Goal: Task Accomplishment & Management: Manage account settings

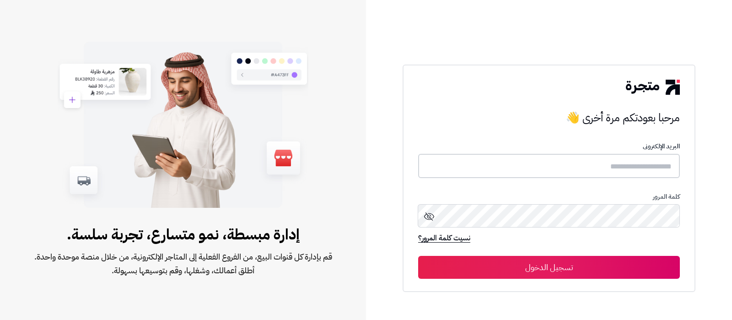
click at [592, 171] on input "text" at bounding box center [549, 166] width 262 height 24
click at [545, 170] on input "text" at bounding box center [549, 166] width 262 height 24
type input "*"
click at [545, 170] on input "*" at bounding box center [549, 166] width 262 height 24
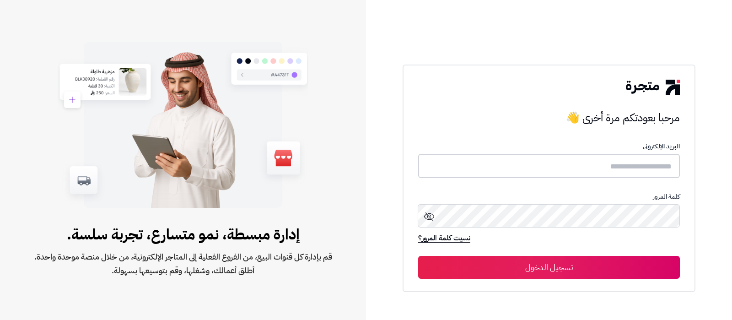
click at [529, 169] on input "text" at bounding box center [549, 166] width 262 height 24
type input "**********"
click at [565, 268] on button "تسجيل الدخول" at bounding box center [549, 267] width 262 height 23
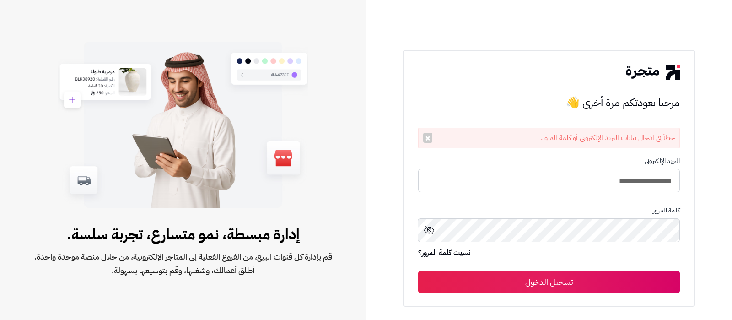
click at [585, 278] on button "تسجيل الدخول" at bounding box center [549, 281] width 262 height 23
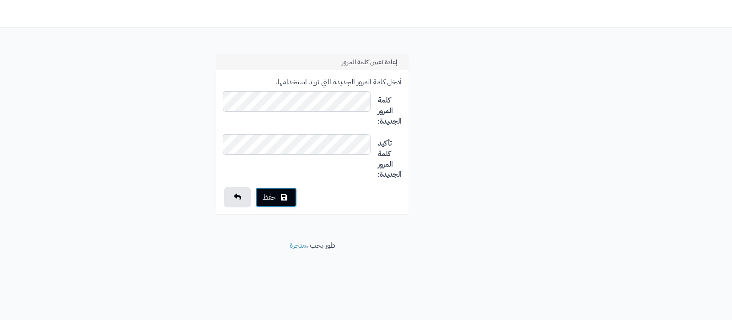
click at [276, 192] on button "حفظ" at bounding box center [276, 197] width 42 height 20
click at [281, 199] on icon "submit" at bounding box center [284, 196] width 6 height 7
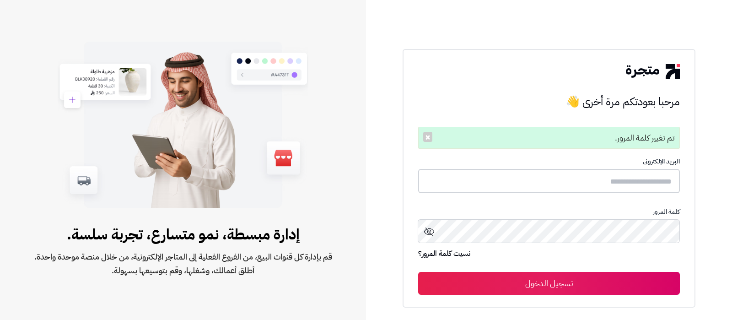
click at [567, 171] on input "text" at bounding box center [549, 181] width 262 height 24
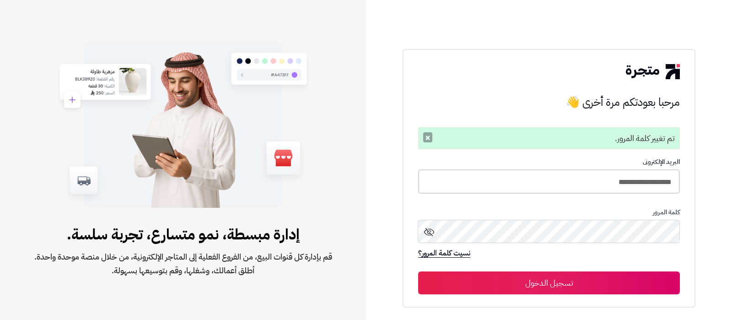
type input "**********"
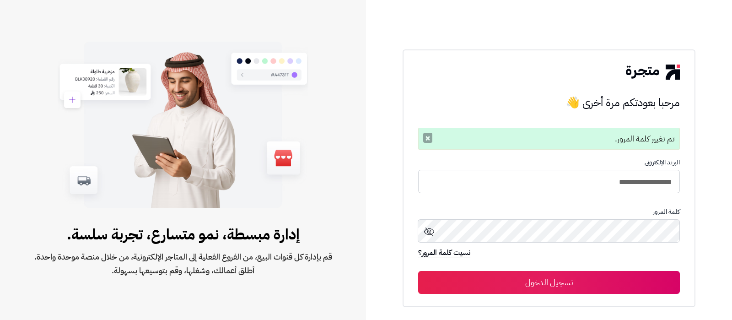
click at [426, 137] on button "×" at bounding box center [427, 138] width 9 height 10
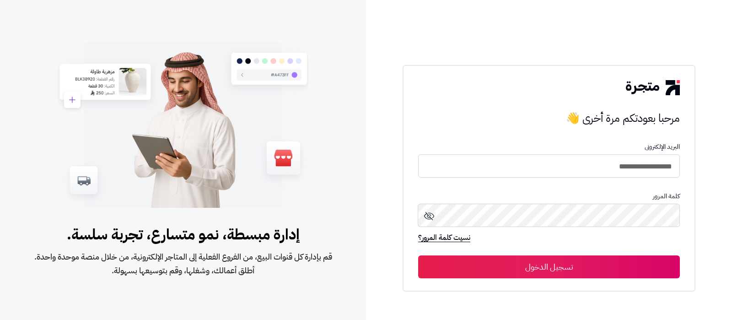
click at [572, 267] on button "تسجيل الدخول" at bounding box center [549, 266] width 262 height 23
